Goal: Task Accomplishment & Management: Manage account settings

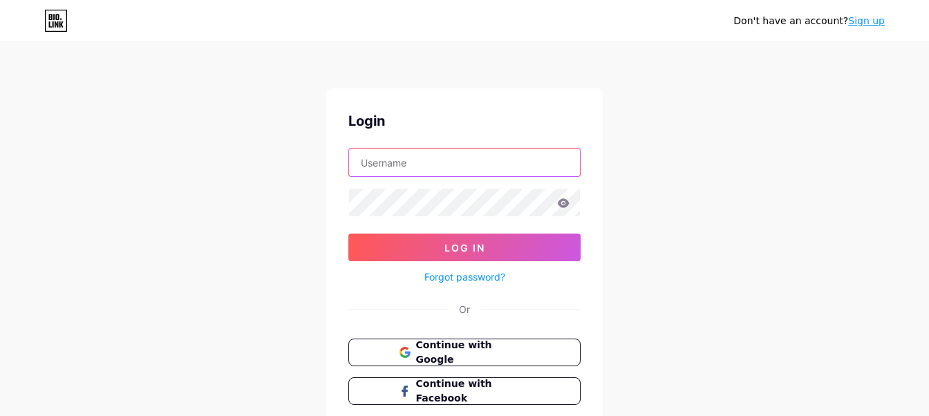
type input "[EMAIL_ADDRESS][DOMAIN_NAME]"
click at [561, 203] on icon at bounding box center [563, 203] width 12 height 10
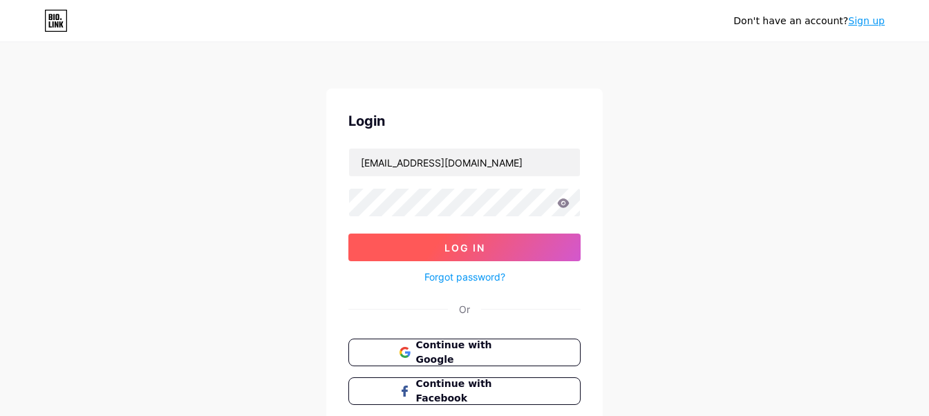
click at [518, 243] on button "Log In" at bounding box center [464, 248] width 232 height 28
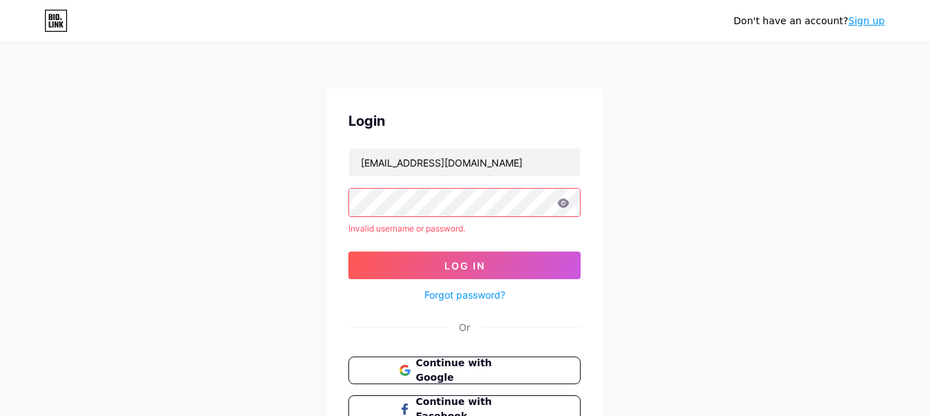
click at [562, 204] on icon at bounding box center [563, 203] width 12 height 10
click at [446, 216] on div at bounding box center [464, 202] width 232 height 29
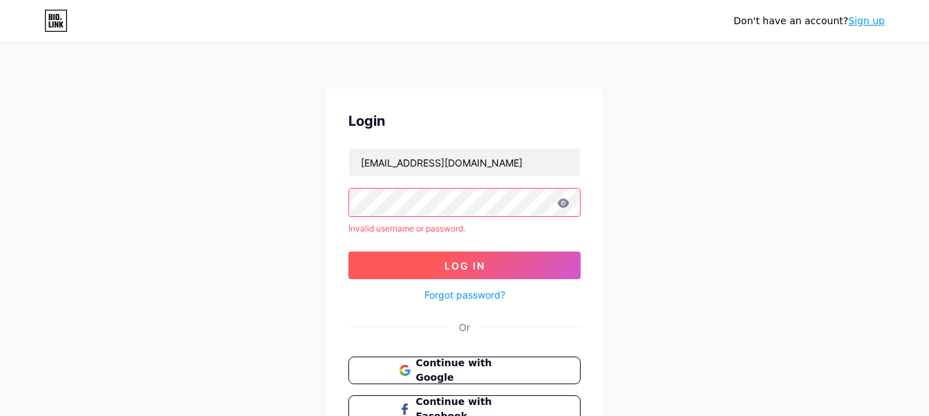
click at [451, 269] on span "Log In" at bounding box center [464, 266] width 41 height 12
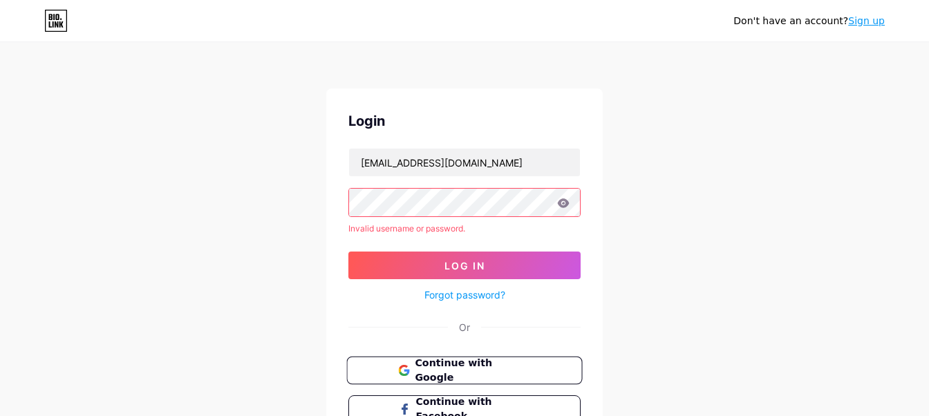
click at [452, 357] on button "Continue with Google" at bounding box center [464, 371] width 236 height 28
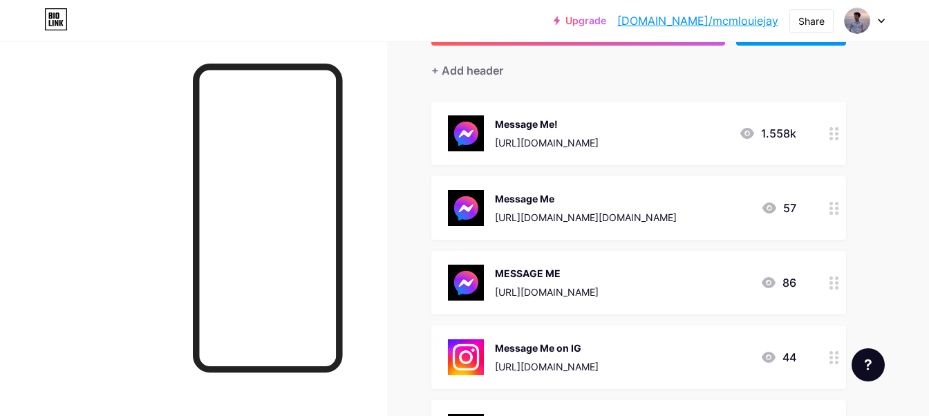
scroll to position [184, 0]
